Goal: Transaction & Acquisition: Purchase product/service

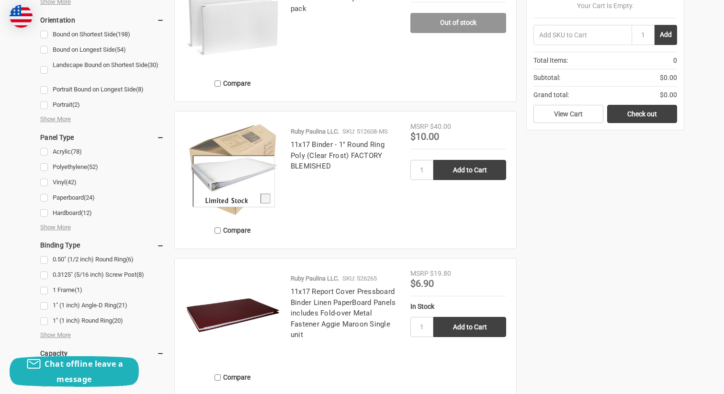
scroll to position [291, 0]
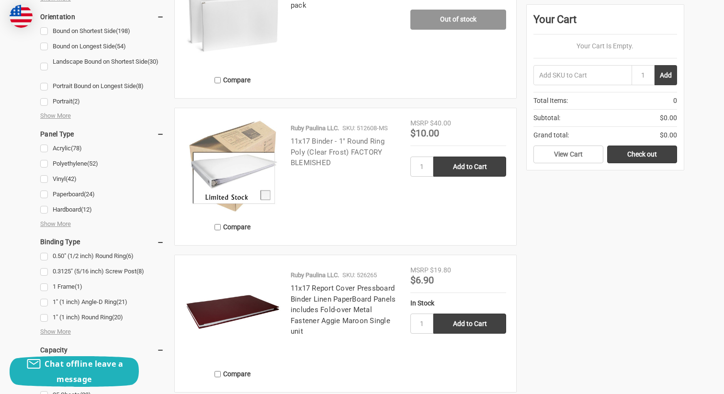
click at [305, 167] on link "11x17 Binder - 1" Round Ring Poly (Clear Frost) FACTORY BLEMISHED" at bounding box center [338, 152] width 94 height 30
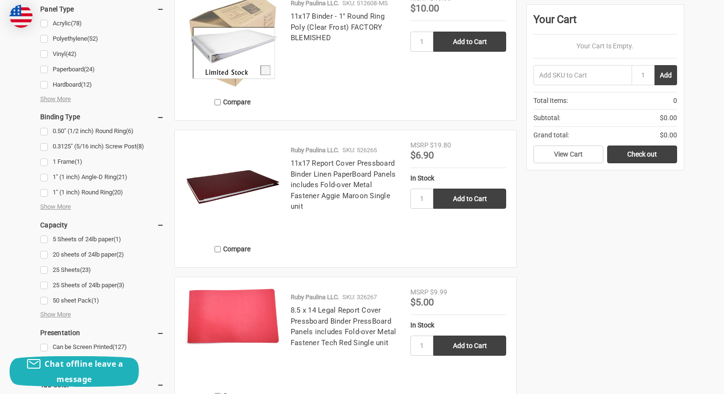
scroll to position [414, 0]
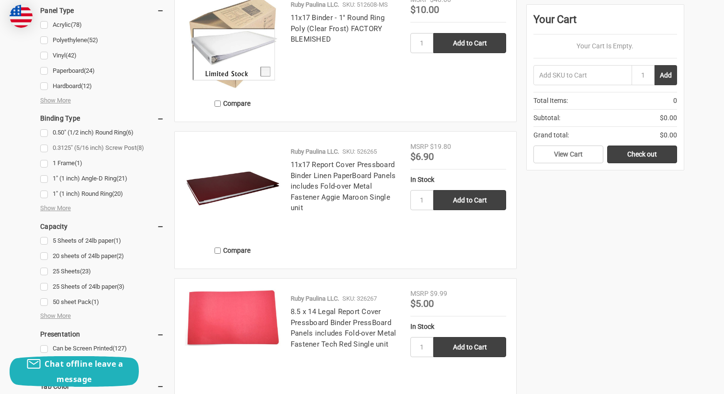
click at [134, 146] on link "0.3125" (5/16 inch) Screw Post (8)" at bounding box center [102, 148] width 124 height 13
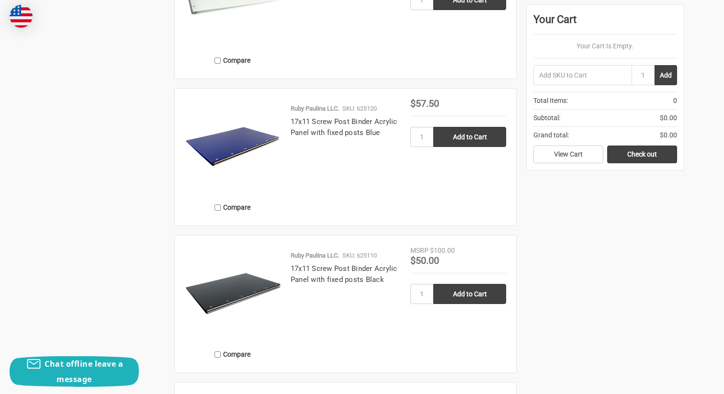
scroll to position [654, 0]
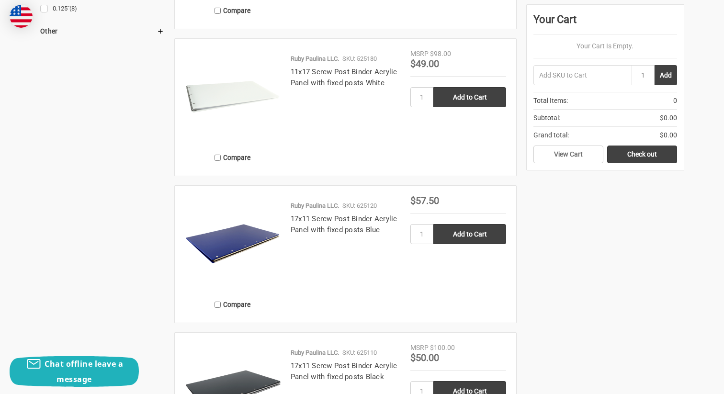
click at [241, 96] on img at bounding box center [233, 97] width 96 height 96
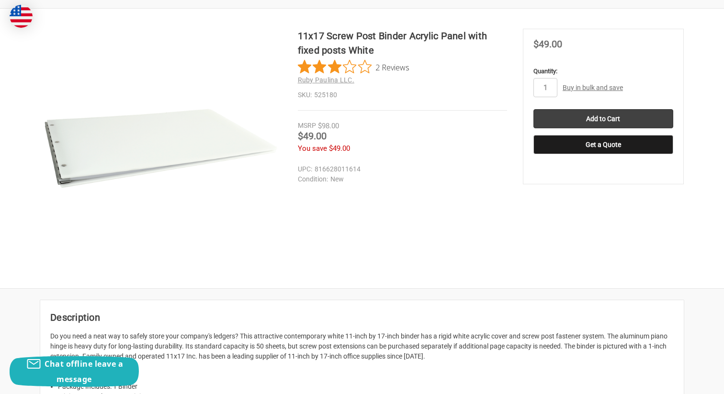
click at [586, 91] on link "Buy in bulk and save" at bounding box center [593, 88] width 60 height 8
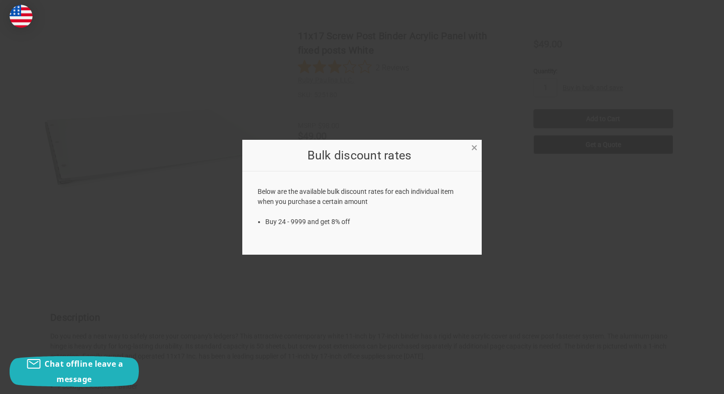
click at [475, 146] on span "×" at bounding box center [474, 148] width 6 height 14
